Goal: Task Accomplishment & Management: Complete application form

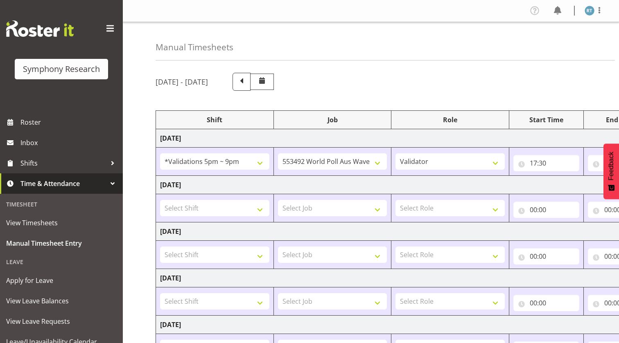
select select "41113"
select select "10499"
select select "358"
click at [237, 165] on select "!!Project Briefing (Job to be assigned) !!Weekend Residential (Roster IT Shift …" at bounding box center [214, 161] width 109 height 16
click at [302, 180] on td "[DATE]" at bounding box center [442, 185] width 573 height 18
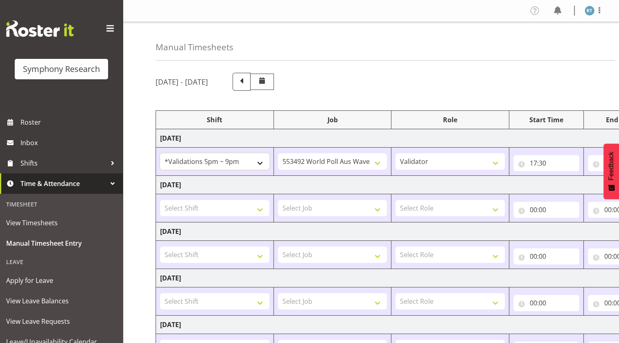
click at [237, 160] on select "!!Project Briefing (Job to be assigned) !!Weekend Residential (Roster IT Shift …" at bounding box center [214, 161] width 109 height 16
click at [454, 162] on select "Briefing Interviewing Validator" at bounding box center [449, 161] width 109 height 16
click at [395, 153] on select "Briefing Interviewing Validator" at bounding box center [449, 161] width 109 height 16
click at [519, 168] on input "17:30" at bounding box center [546, 163] width 66 height 16
click at [571, 182] on select "00 01 02 03 04 05 06 07 08 09 10 11 12 13 14 15 16 17 18 19 20 21 22 23" at bounding box center [569, 184] width 18 height 16
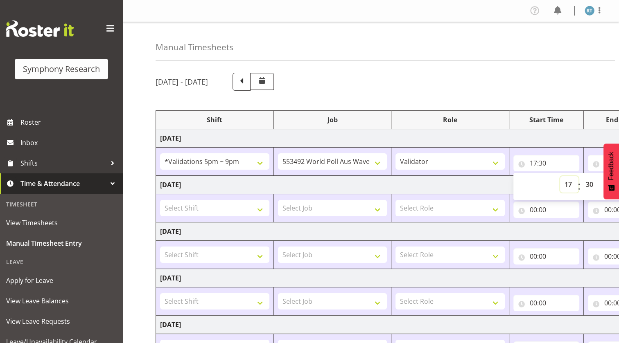
select select "10"
click at [560, 176] on select "00 01 02 03 04 05 06 07 08 09 10 11 12 13 14 15 16 17 18 19 20 21 22 23" at bounding box center [569, 184] width 18 height 16
type input "10:30"
click at [591, 184] on select "00 01 02 03 04 05 06 07 08 09 10 11 12 13 14 15 16 17 18 19 20 21 22 23 24 25 2…" at bounding box center [590, 184] width 18 height 16
select select "0"
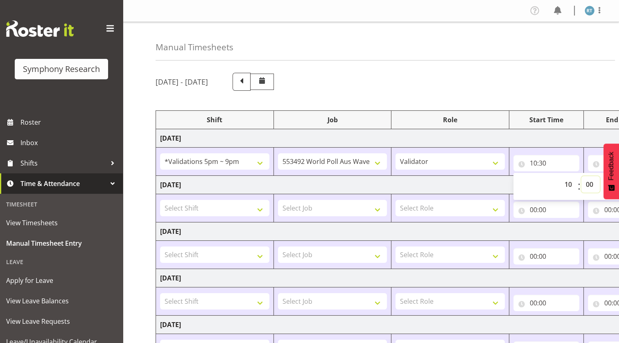
click at [581, 176] on select "00 01 02 03 04 05 06 07 08 09 10 11 12 13 14 15 16 17 18 19 20 21 22 23 24 25 2…" at bounding box center [590, 184] width 18 height 16
type input "10:00"
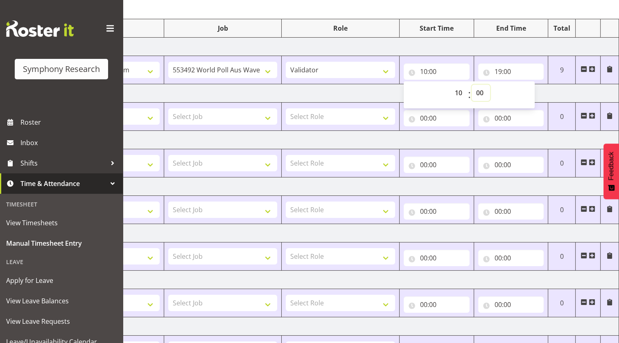
scroll to position [15, 0]
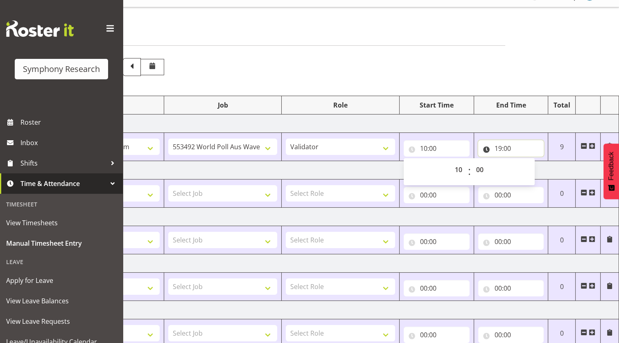
click at [488, 150] on input "19:00" at bounding box center [511, 148] width 66 height 16
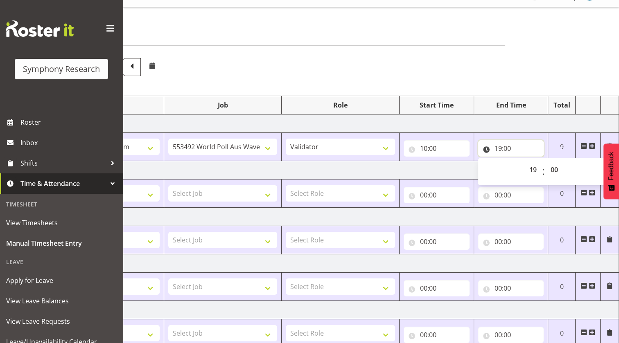
click at [501, 151] on input "19:00" at bounding box center [511, 148] width 66 height 16
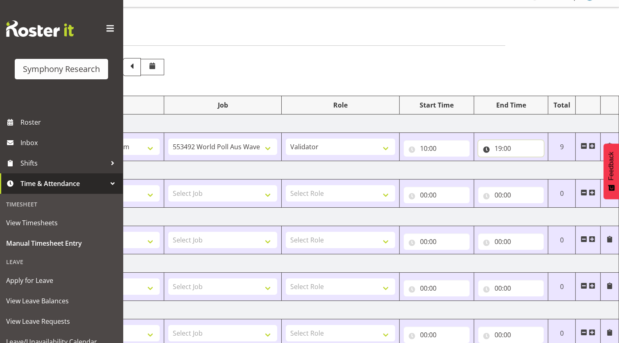
click at [498, 148] on input "19:00" at bounding box center [511, 148] width 66 height 16
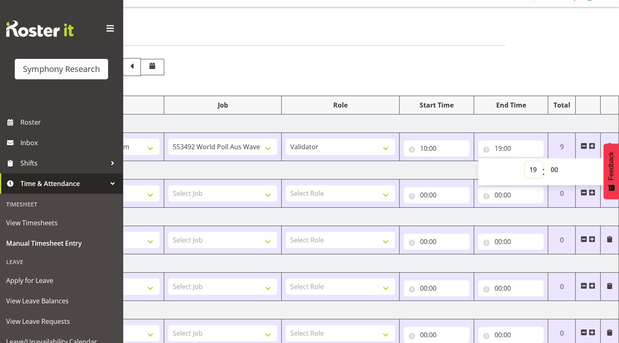
click at [530, 168] on select "00 01 02 03 04 05 06 07 08 09 10 11 12 13 14 15 16 17 18 19 20 21 22 23" at bounding box center [534, 170] width 18 height 16
click at [534, 167] on select "00 01 02 03 04 05 06 07 08 09 10 11 12 13 14 15 16 17 18 19 20 21 22 23" at bounding box center [534, 170] width 18 height 16
select select "15"
click at [525, 162] on select "00 01 02 03 04 05 06 07 08 09 10 11 12 13 14 15 16 17 18 19 20 21 22 23" at bounding box center [534, 170] width 18 height 16
type input "15:00"
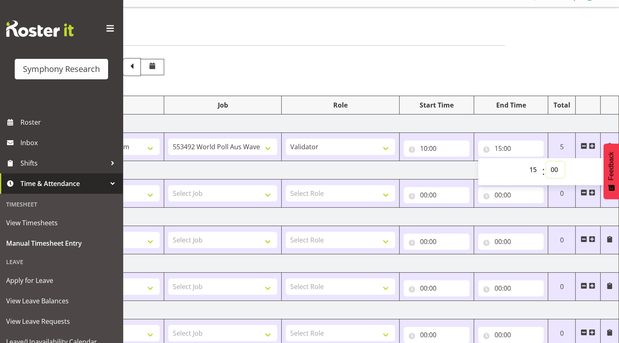
click at [549, 166] on select "00 01 02 03 04 05 06 07 08 09 10 11 12 13 14 15 16 17 18 19 20 21 22 23 24 25 2…" at bounding box center [555, 170] width 18 height 16
select select "45"
click at [546, 162] on select "00 01 02 03 04 05 06 07 08 09 10 11 12 13 14 15 16 17 18 19 20 21 22 23 24 25 2…" at bounding box center [555, 170] width 18 height 16
type input "15:45"
click at [390, 168] on td "[DATE]" at bounding box center [332, 170] width 573 height 18
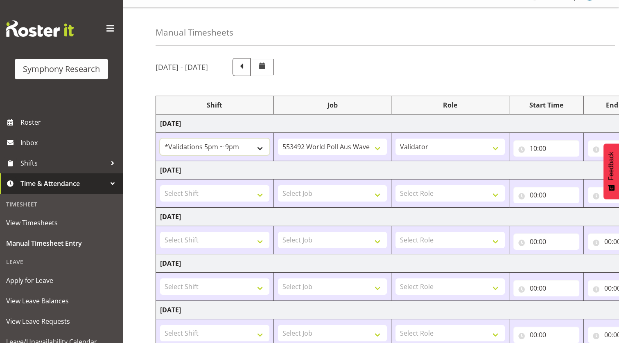
click at [209, 142] on select "!!Project Briefing (Job to be assigned) !!Weekend Residential (Roster IT Shift …" at bounding box center [214, 147] width 109 height 16
select select "1607"
click at [160, 139] on select "!!Project Briefing (Job to be assigned) !!Weekend Residential (Roster IT Shift …" at bounding box center [214, 147] width 109 height 16
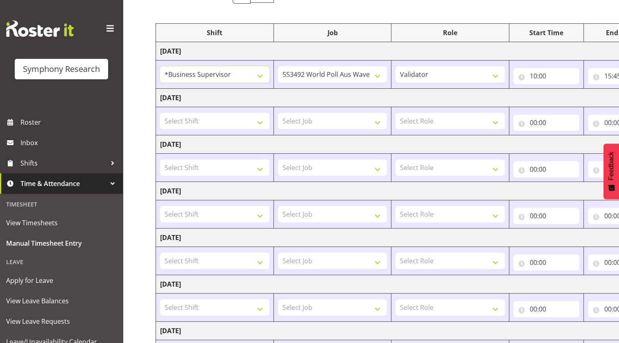
scroll to position [164, 0]
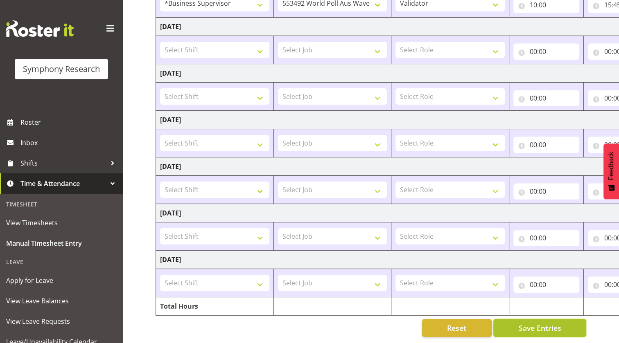
click at [551, 323] on span "Save Entries" at bounding box center [539, 328] width 43 height 11
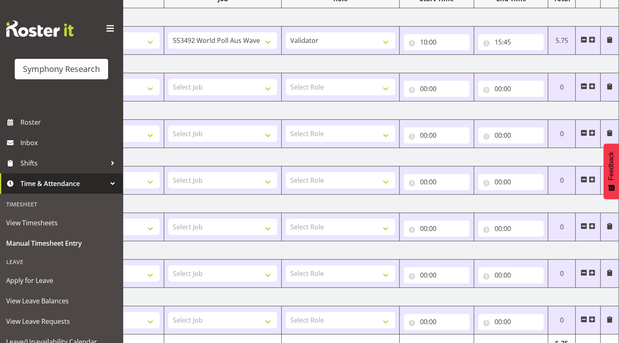
scroll to position [52, 0]
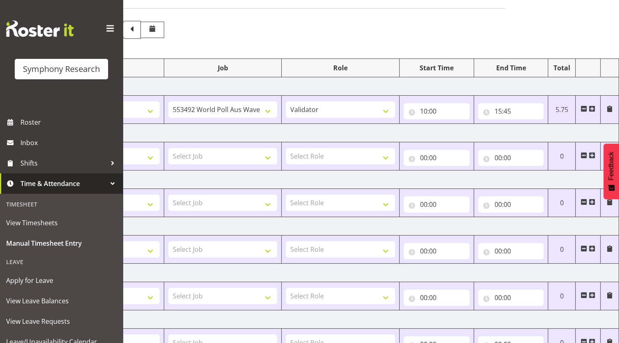
click at [592, 108] on span at bounding box center [592, 109] width 7 height 7
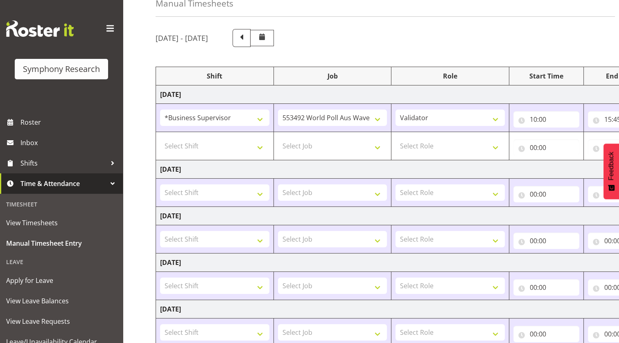
scroll to position [43, 0]
click at [316, 146] on select "Select Job 550060 IF Admin 553492 World Poll Aus Wave 2 Main 2025 553493 World …" at bounding box center [332, 147] width 109 height 16
select select "10499"
click at [278, 139] on select "Select Job 550060 IF Admin 553492 World Poll Aus Wave 2 Main 2025 553493 World …" at bounding box center [332, 147] width 109 height 16
click at [449, 149] on select "Select Role Briefing Interviewing Validator" at bounding box center [449, 147] width 109 height 16
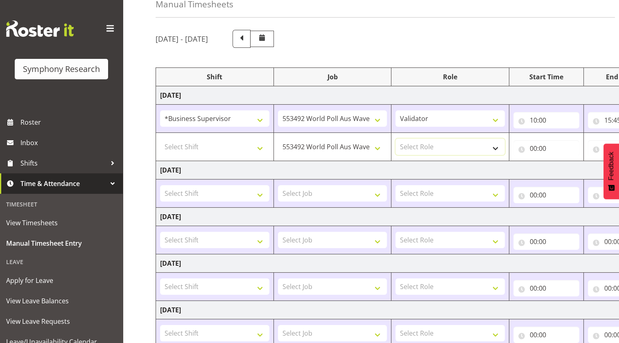
select select "358"
click at [395, 139] on select "Select Role Briefing Interviewing Validator" at bounding box center [449, 147] width 109 height 16
click at [519, 149] on input "00:00" at bounding box center [546, 148] width 66 height 16
click at [567, 169] on select "00 01 02 03 04 05 06 07 08 09 10 11 12 13 14 15 16 17 18 19 20 21 22 23" at bounding box center [569, 170] width 18 height 16
select select "17"
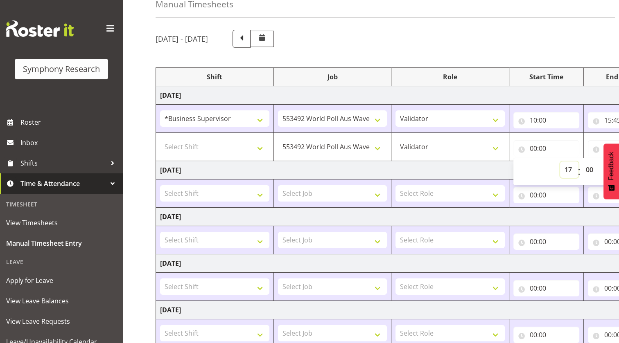
click at [560, 162] on select "00 01 02 03 04 05 06 07 08 09 10 11 12 13 14 15 16 17 18 19 20 21 22 23" at bounding box center [569, 170] width 18 height 16
type input "17:00"
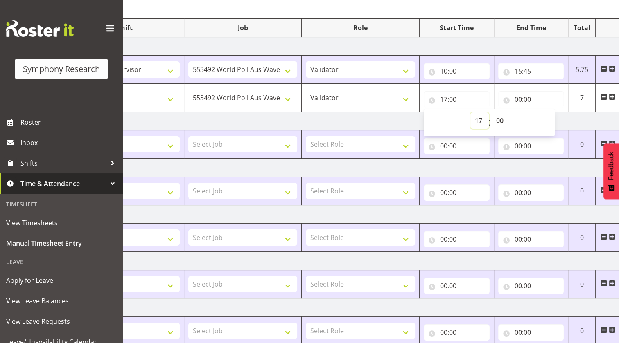
scroll to position [80, 0]
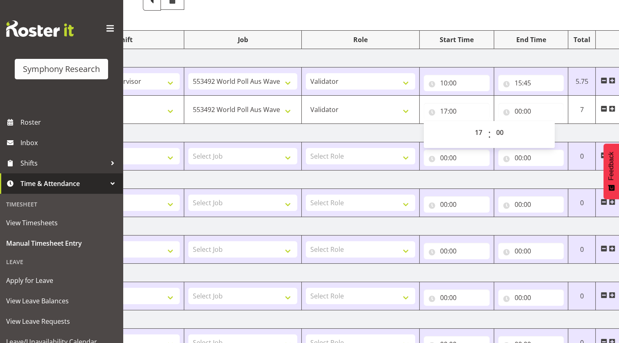
click at [350, 133] on td "[DATE]" at bounding box center [352, 133] width 573 height 18
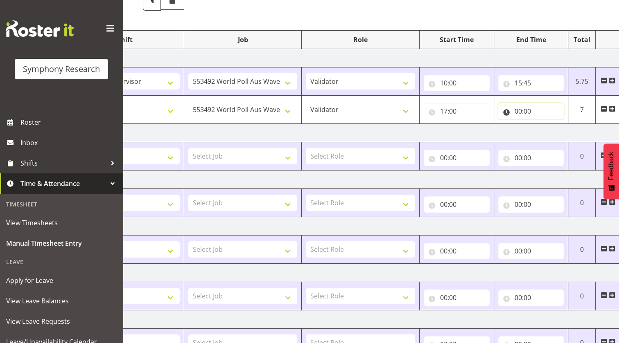
click at [505, 112] on input "00:00" at bounding box center [531, 111] width 66 height 16
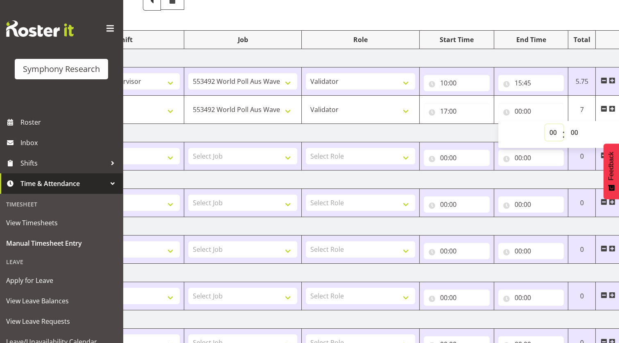
click at [550, 129] on select "00 01 02 03 04 05 06 07 08 09 10 11 12 13 14 15 16 17 18 19 20 21 22 23" at bounding box center [554, 132] width 18 height 16
select select "19"
click at [545, 124] on select "00 01 02 03 04 05 06 07 08 09 10 11 12 13 14 15 16 17 18 19 20 21 22 23" at bounding box center [554, 132] width 18 height 16
type input "19:00"
click at [457, 113] on input "17:00" at bounding box center [457, 111] width 66 height 16
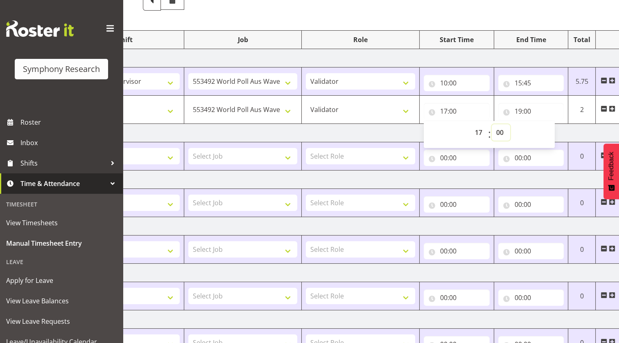
click at [499, 133] on select "00 01 02 03 04 05 06 07 08 09 10 11 12 13 14 15 16 17 18 19 20 21 22 23 24 25 2…" at bounding box center [501, 132] width 18 height 16
select select "30"
click at [492, 124] on select "00 01 02 03 04 05 06 07 08 09 10 11 12 13 14 15 16 17 18 19 20 21 22 23 24 25 2…" at bounding box center [501, 132] width 18 height 16
type input "17:30"
click at [279, 131] on td "[DATE]" at bounding box center [352, 133] width 573 height 18
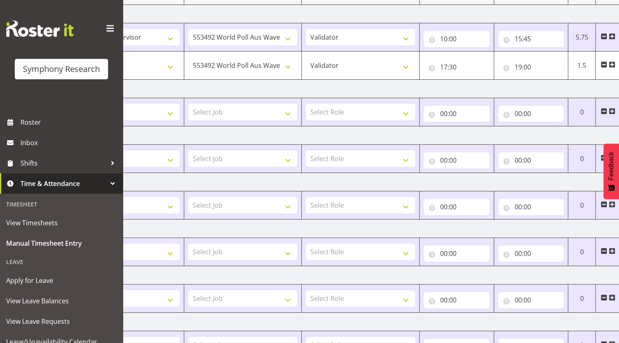
scroll to position [192, 0]
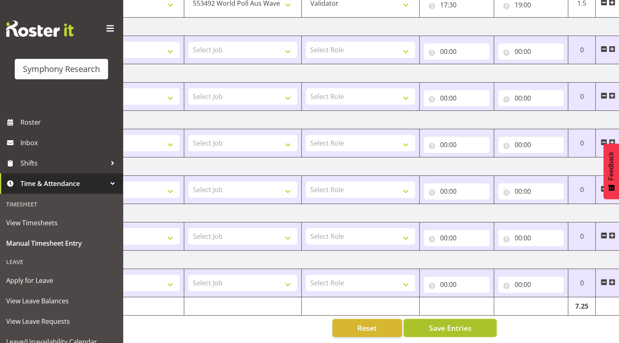
click at [454, 323] on span "Save Entries" at bounding box center [450, 328] width 43 height 11
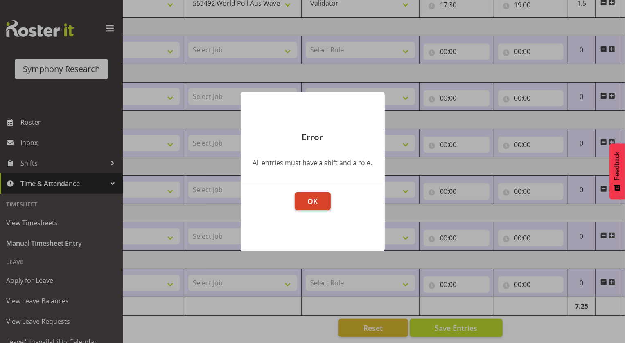
click at [317, 207] on button "OK" at bounding box center [313, 201] width 36 height 18
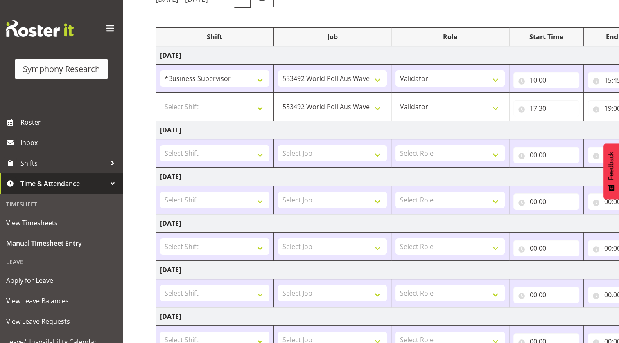
scroll to position [80, 0]
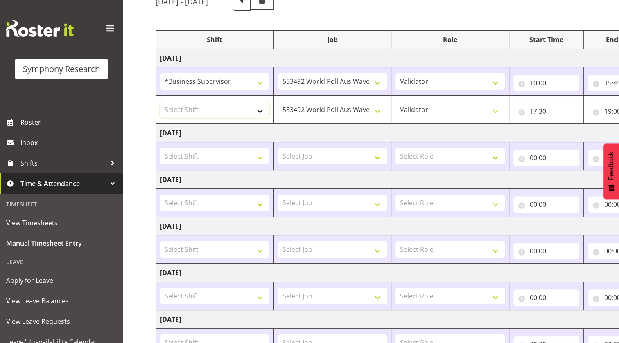
click at [219, 111] on select "Select Shift !!Project Briefing (Job to be assigned) !!Weekend Residential (Ros…" at bounding box center [214, 110] width 109 height 16
select select "26078"
click at [160, 102] on select "Select Shift !!Project Briefing (Job to be assigned) !!Weekend Residential (Ros…" at bounding box center [214, 110] width 109 height 16
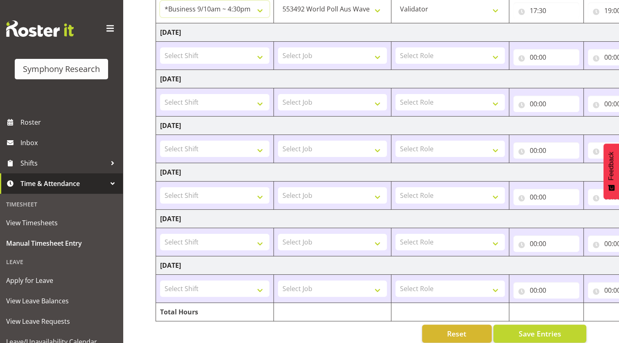
scroll to position [192, 0]
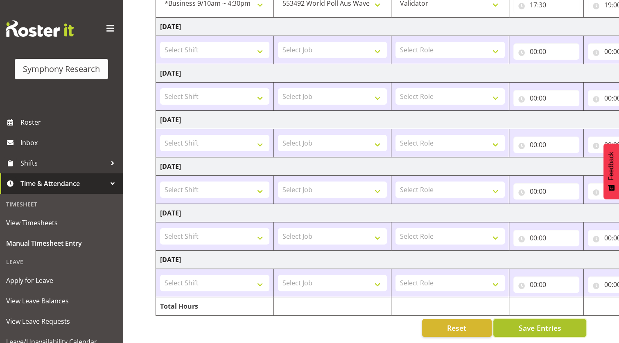
click at [535, 323] on span "Save Entries" at bounding box center [539, 328] width 43 height 11
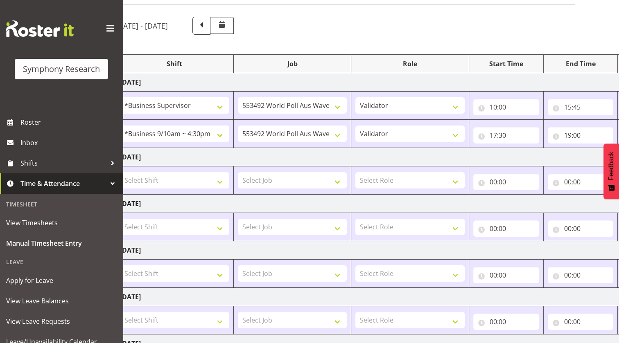
scroll to position [43, 0]
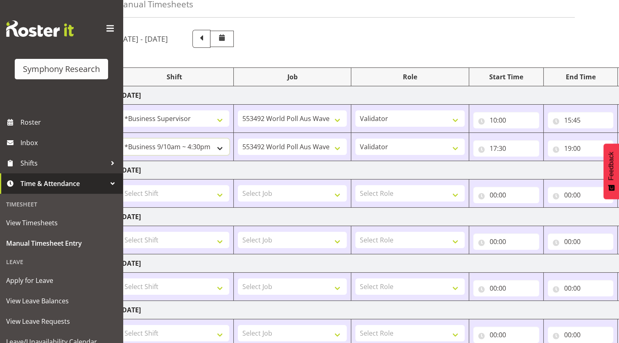
click at [184, 147] on select "!!Project Briefing (Job to be assigned) !!Weekend Residential (Roster IT Shift …" at bounding box center [174, 147] width 109 height 16
click at [336, 163] on td "[DATE]" at bounding box center [402, 170] width 573 height 18
